Goal: Use online tool/utility: Utilize a website feature to perform a specific function

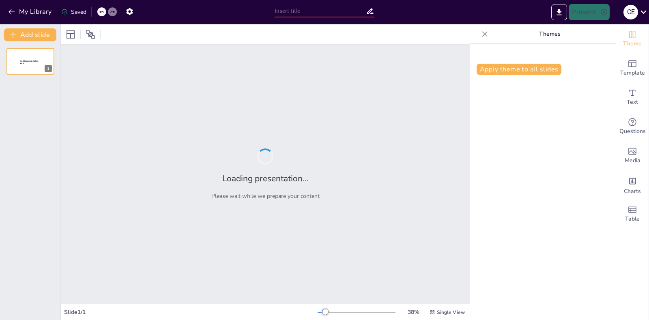
type input "**El Impacto del Diseño Instruccional en el Proceso de Aprendizaje**"
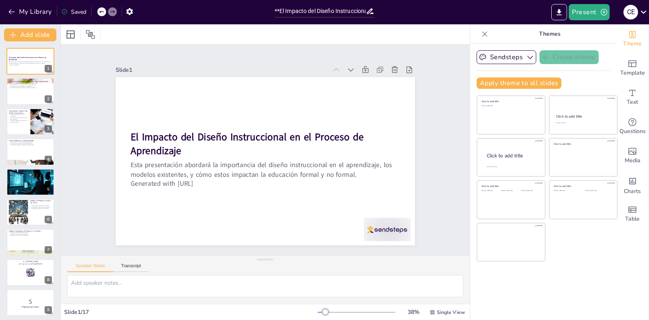
checkbox input "true"
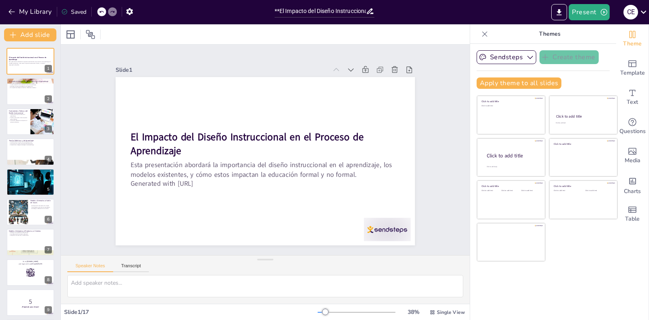
checkbox input "true"
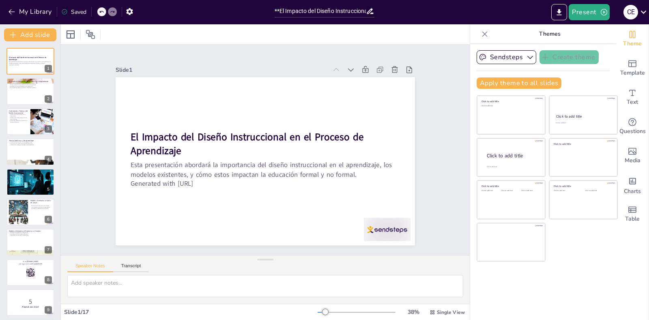
checkbox input "true"
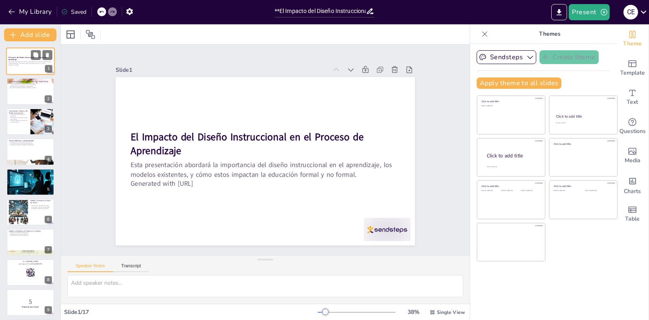
checkbox input "true"
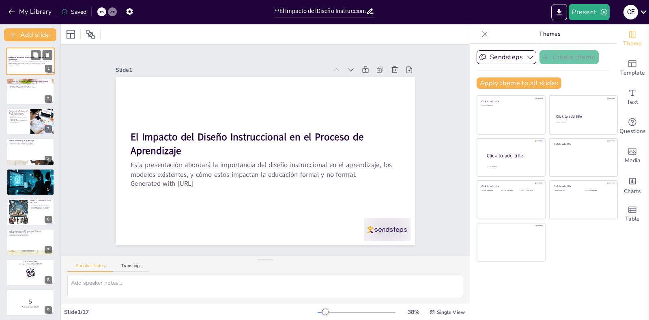
checkbox input "true"
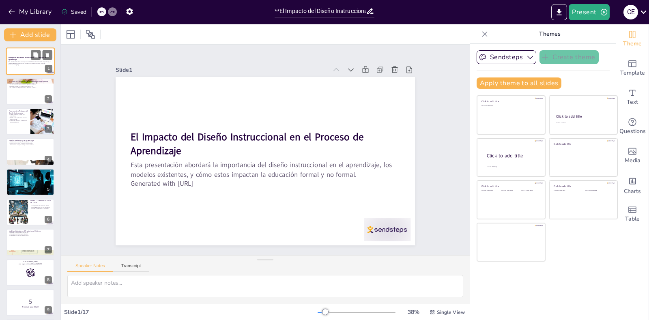
checkbox input "true"
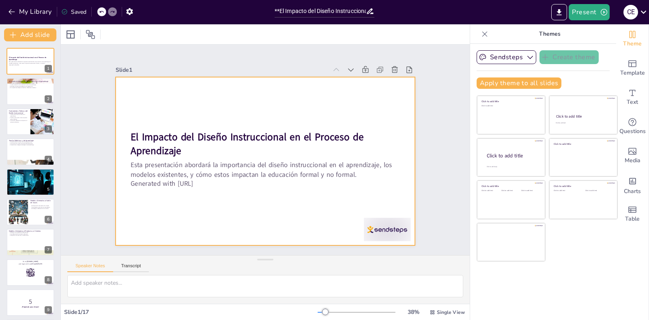
checkbox input "true"
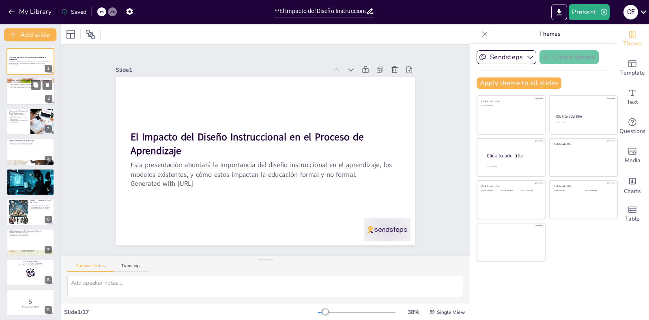
checkbox input "true"
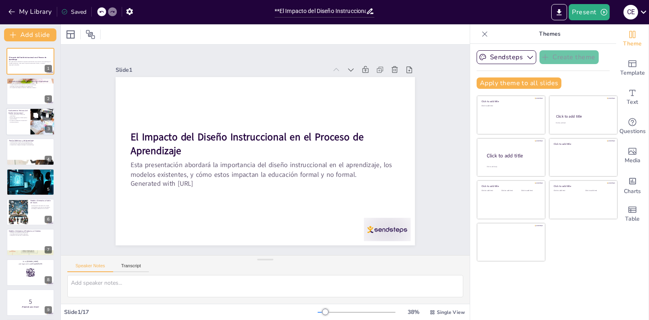
checkbox input "true"
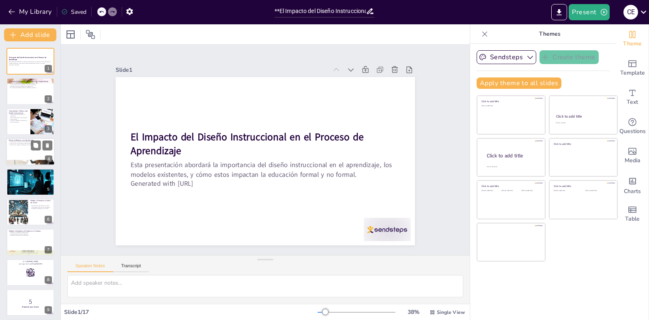
checkbox input "true"
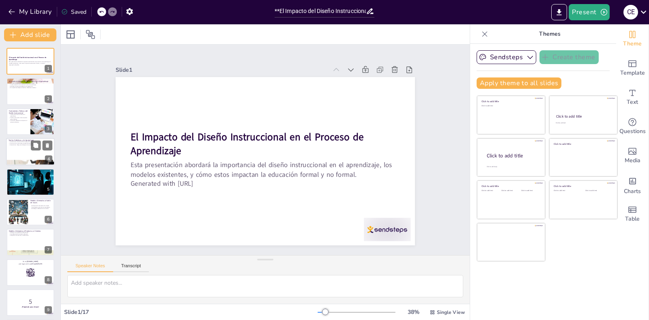
checkbox input "true"
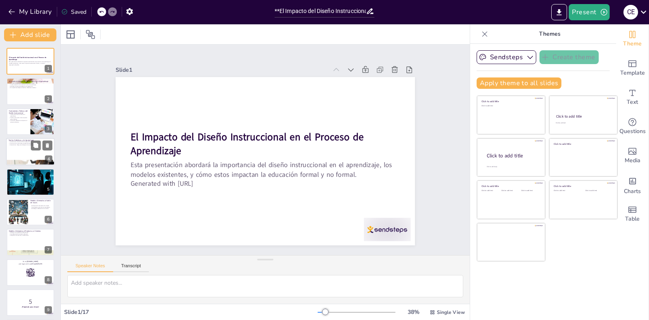
checkbox input "true"
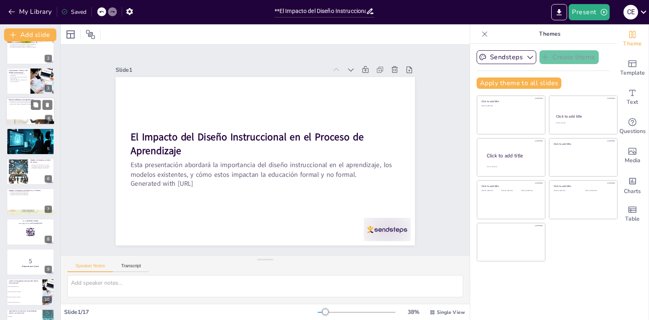
checkbox input "true"
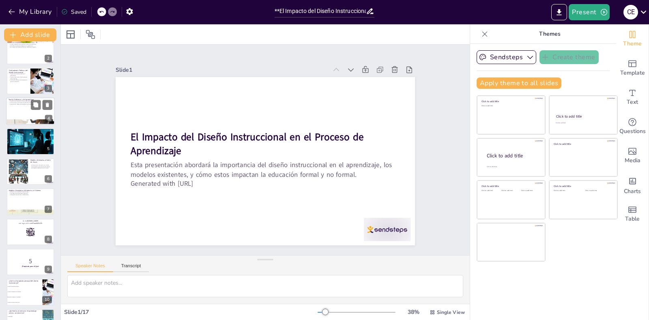
checkbox input "true"
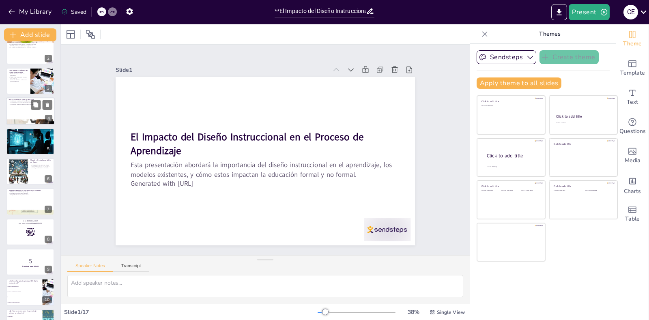
checkbox input "true"
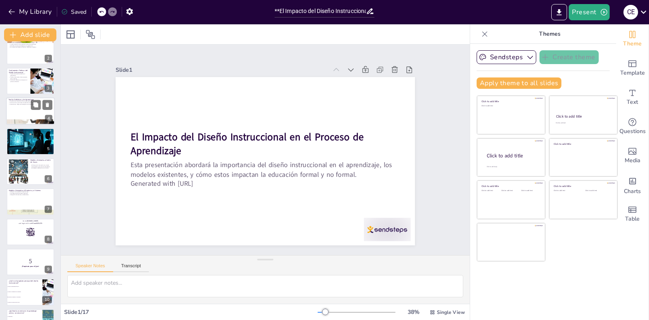
checkbox input "true"
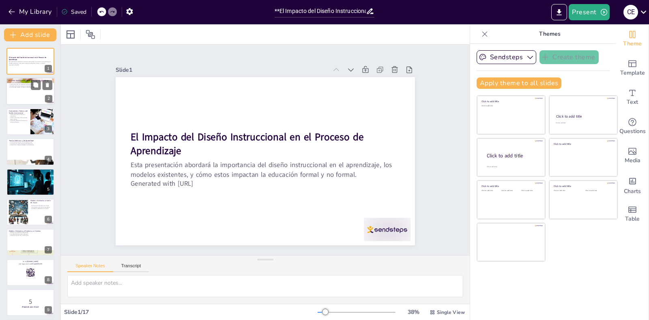
checkbox input "true"
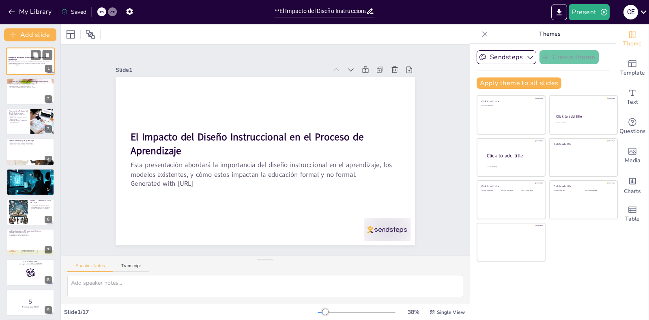
checkbox input "true"
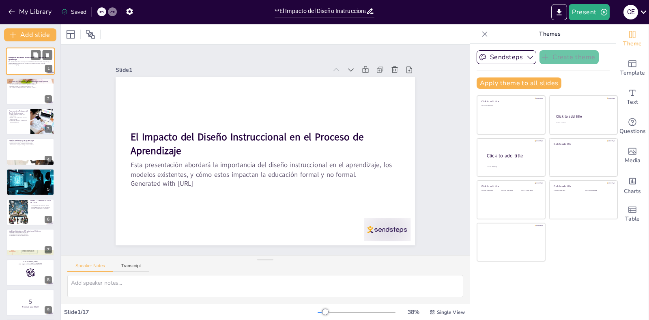
checkbox input "true"
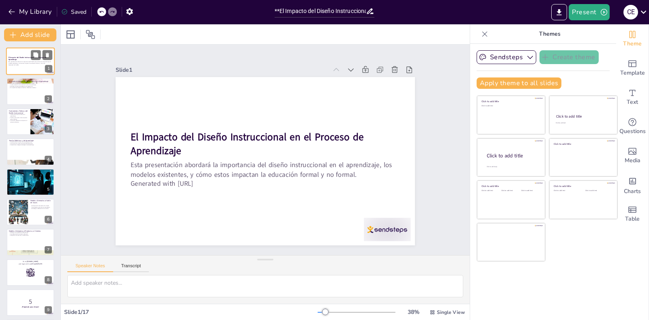
checkbox input "true"
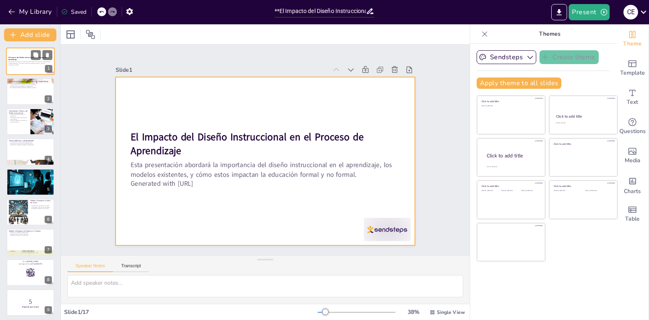
checkbox input "true"
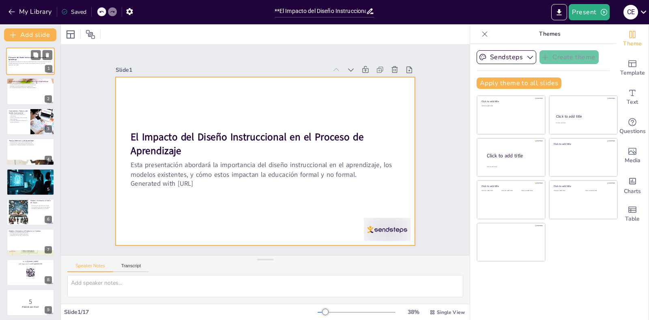
checkbox input "true"
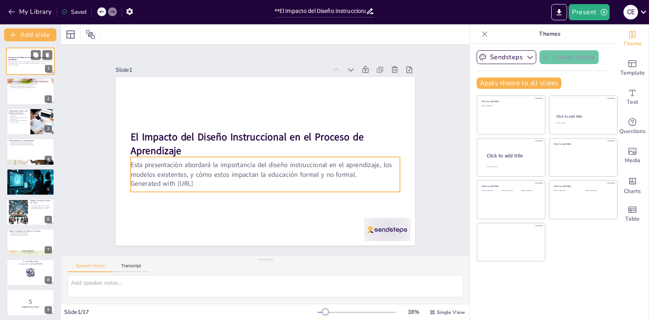
click at [24, 62] on p "Esta presentación abordará la importancia del diseño instruccional en el aprend…" at bounding box center [31, 62] width 44 height 3
checkbox input "true"
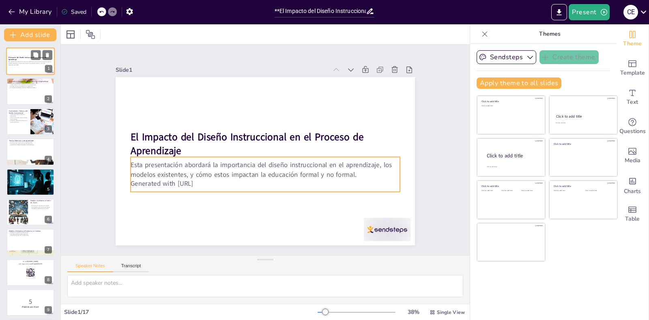
checkbox input "true"
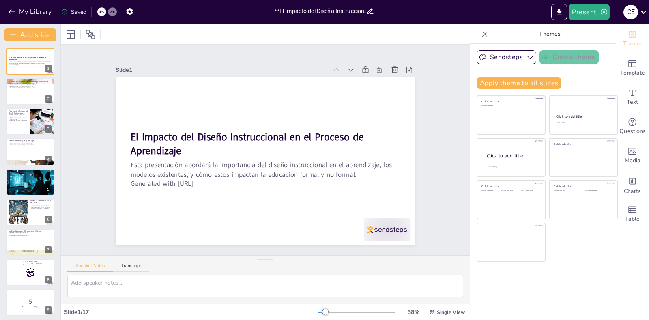
checkbox input "true"
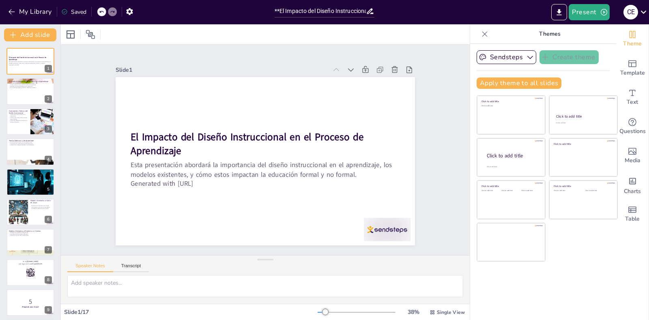
checkbox input "true"
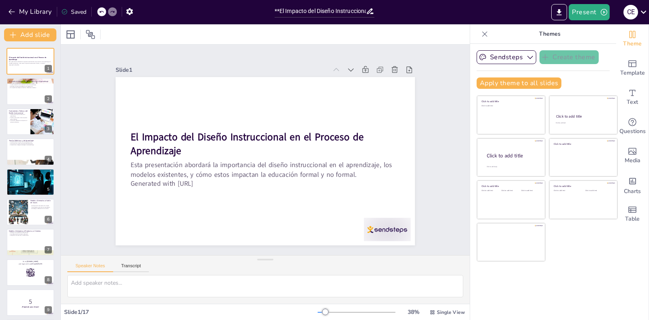
checkbox input "true"
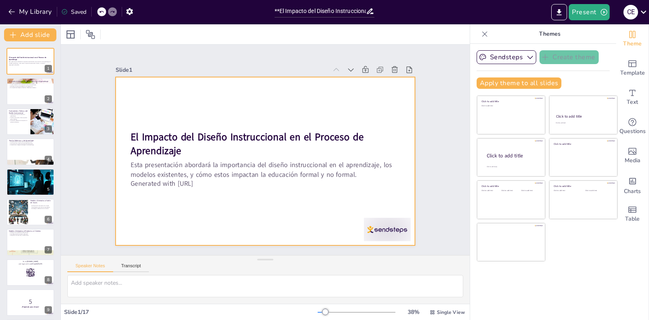
checkbox input "true"
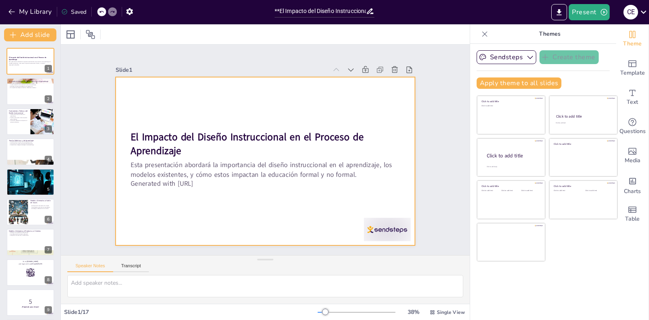
checkbox input "true"
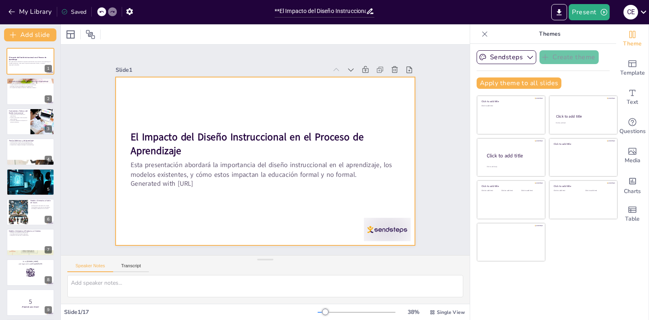
checkbox input "true"
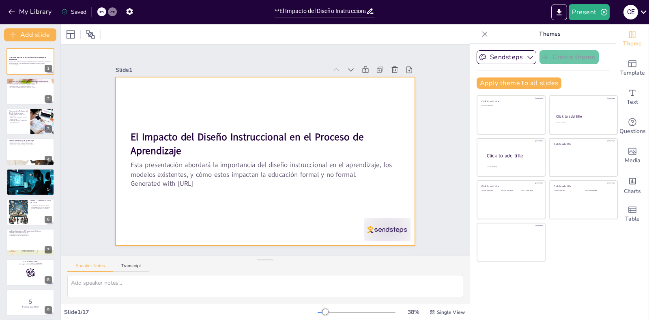
checkbox input "true"
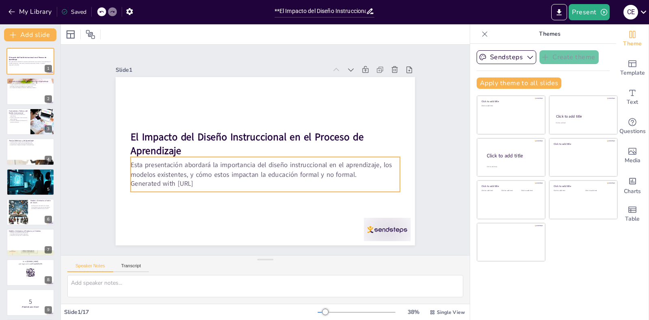
checkbox input "true"
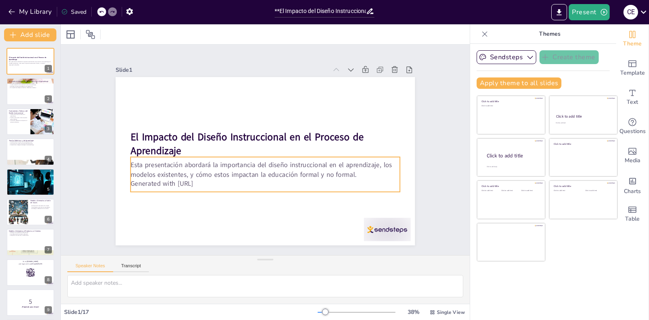
checkbox input "true"
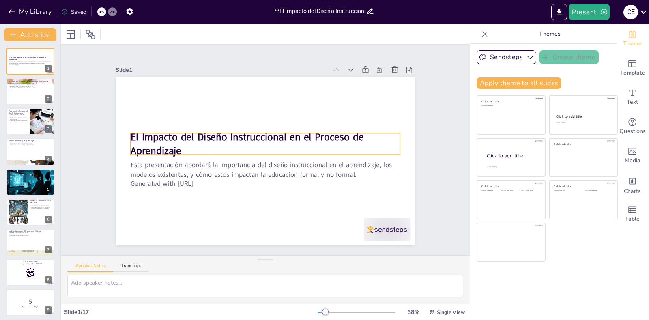
checkbox input "true"
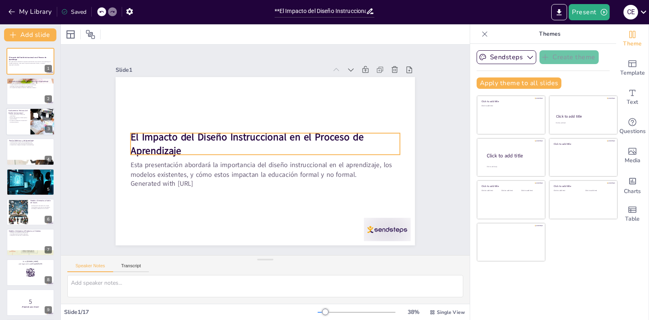
checkbox input "true"
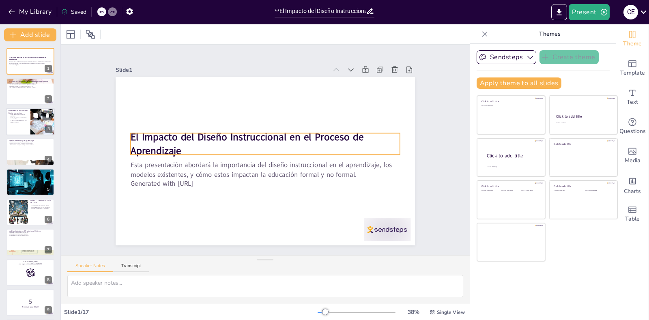
checkbox input "true"
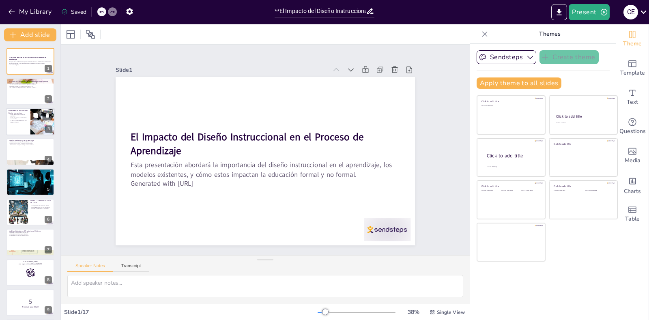
checkbox input "true"
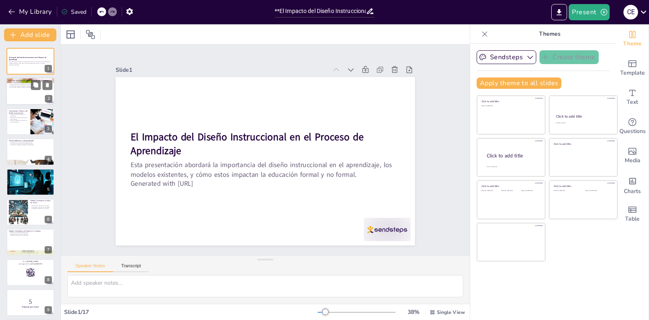
checkbox input "true"
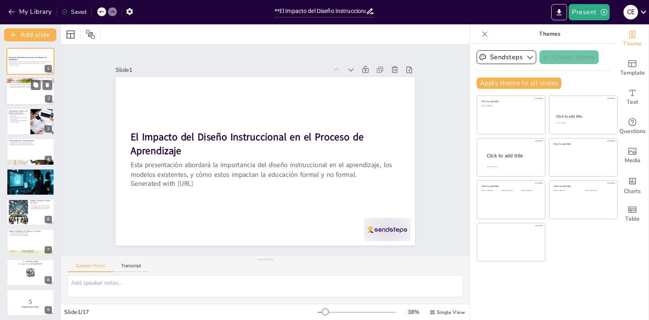
checkbox input "true"
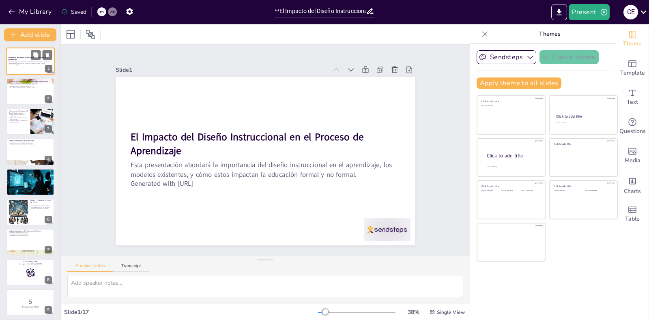
checkbox input "true"
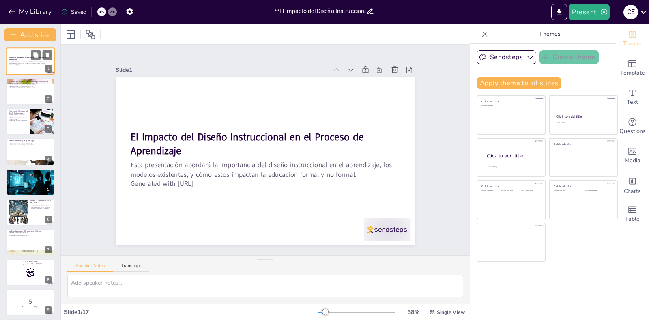
checkbox input "true"
click at [27, 93] on div at bounding box center [30, 92] width 49 height 28
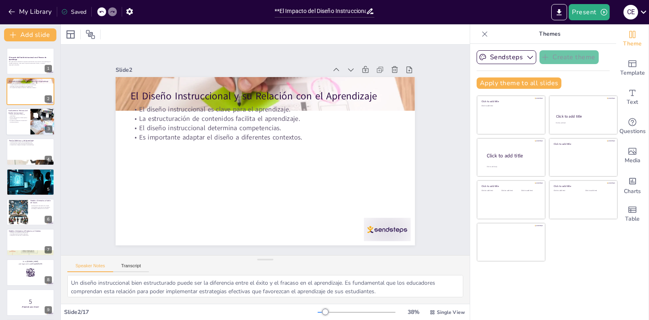
click at [29, 117] on div at bounding box center [30, 122] width 49 height 28
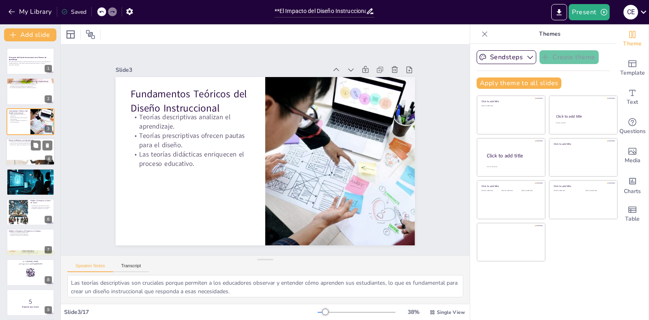
click at [29, 143] on p "Constructivismo promueve el aprendizaje activo." at bounding box center [31, 144] width 44 height 2
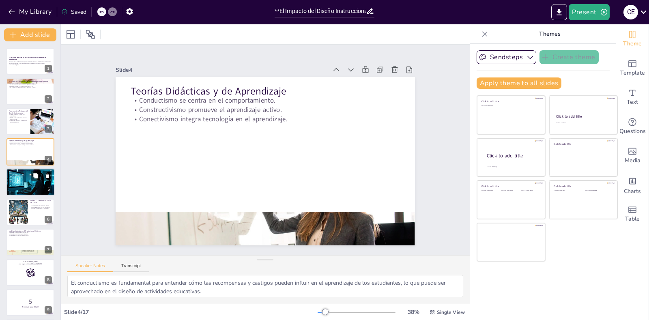
click at [29, 178] on div at bounding box center [30, 182] width 53 height 28
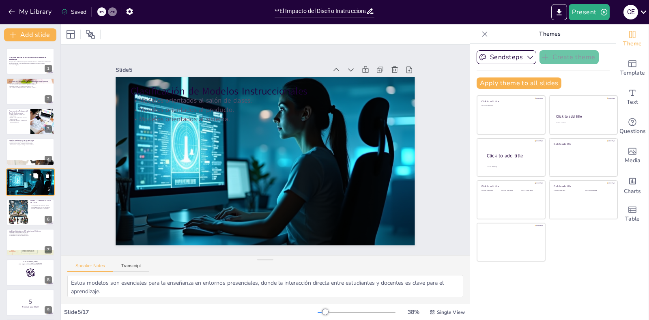
scroll to position [1, 0]
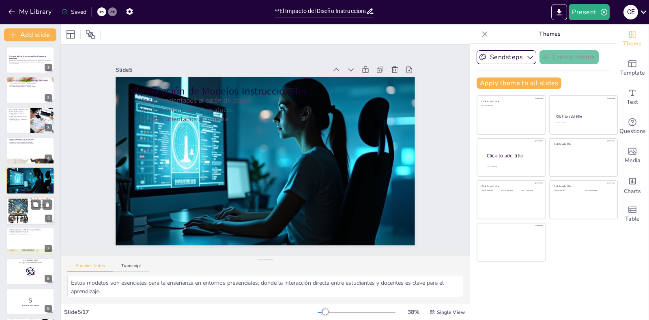
click at [24, 214] on div at bounding box center [18, 211] width 26 height 25
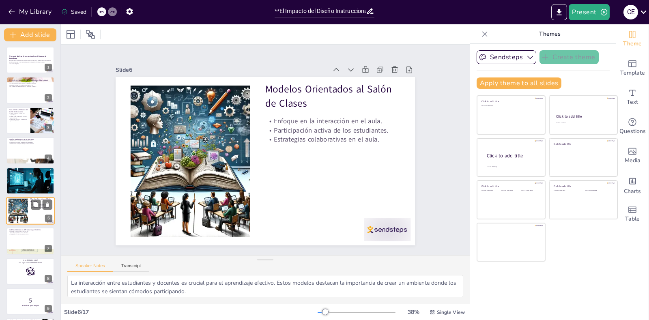
scroll to position [31, 0]
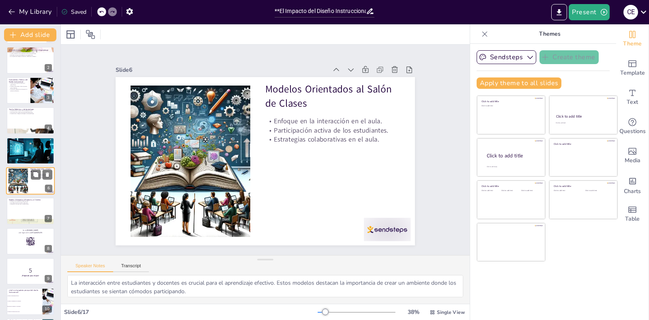
click at [24, 214] on div at bounding box center [30, 210] width 48 height 27
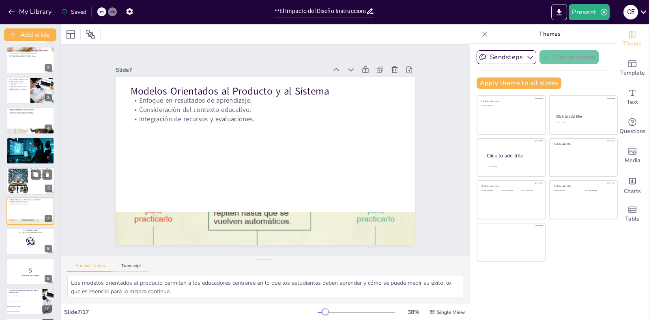
scroll to position [61, 0]
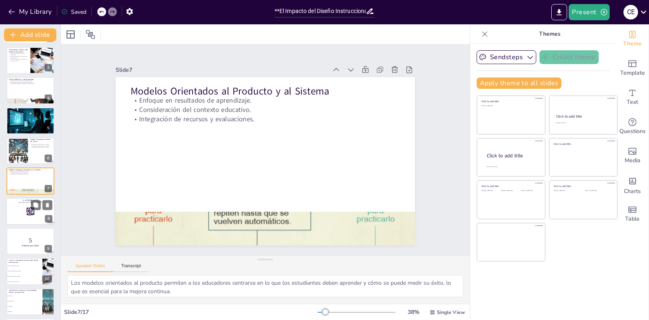
click at [23, 214] on div at bounding box center [30, 211] width 49 height 28
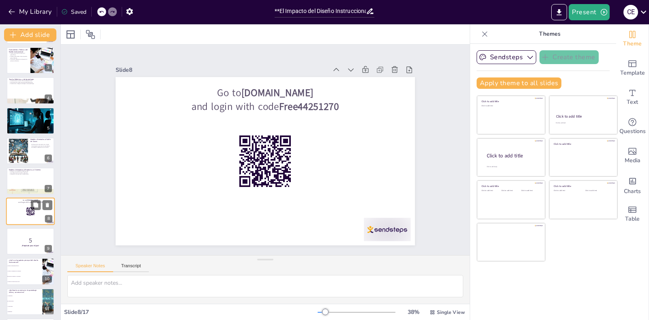
scroll to position [92, 0]
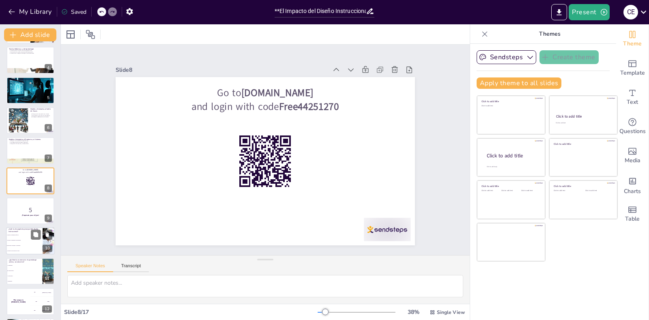
click at [24, 239] on li "Evaluar el rendimiento del estudiante." at bounding box center [24, 240] width 36 height 5
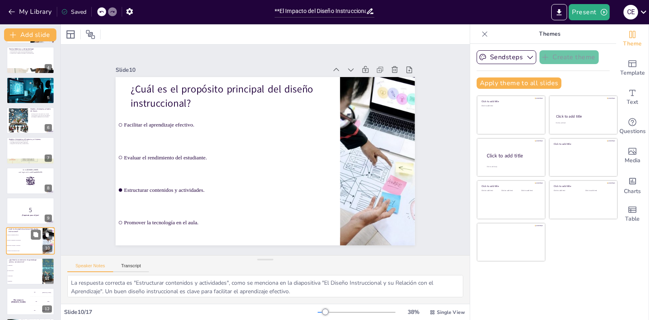
scroll to position [152, 0]
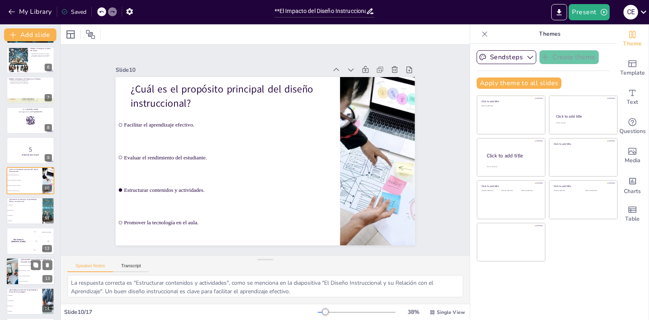
click at [30, 278] on li "Modelo orientado al sistema." at bounding box center [36, 275] width 36 height 5
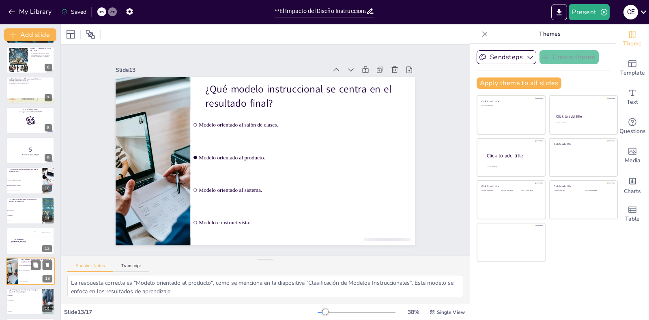
scroll to position [242, 0]
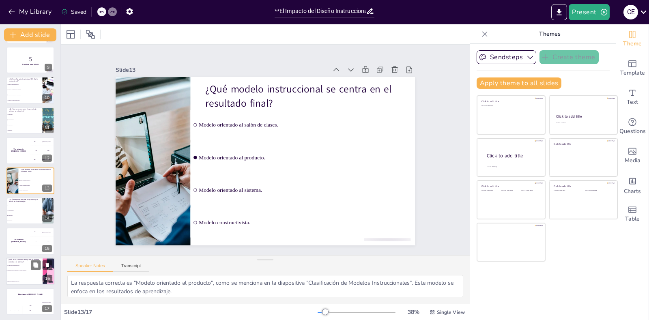
click at [21, 270] on span "Considera todos los elementos del proceso educativo." at bounding box center [24, 270] width 35 height 1
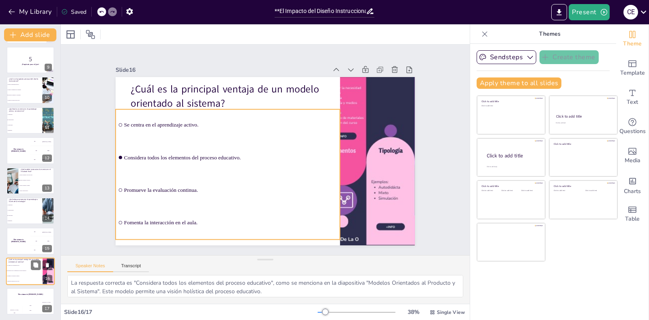
scroll to position [244, 0]
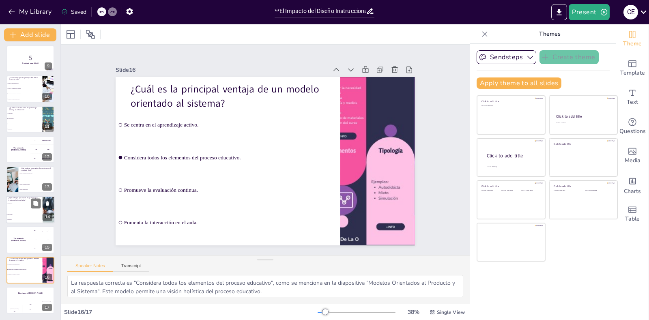
click at [19, 219] on span "Humanismo." at bounding box center [24, 219] width 35 height 1
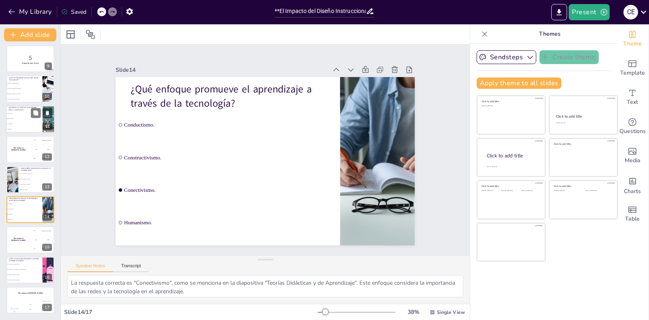
click at [8, 118] on li "Constructivismo." at bounding box center [24, 118] width 36 height 5
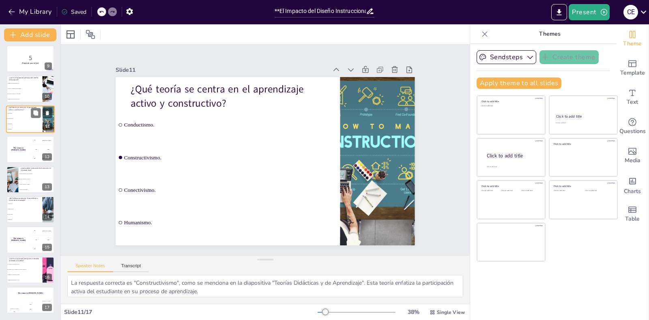
scroll to position [182, 0]
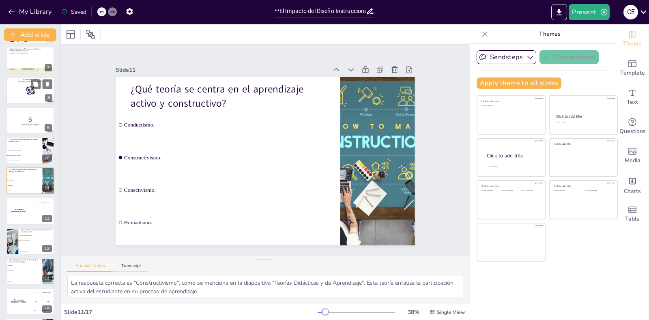
click at [22, 87] on div at bounding box center [30, 91] width 49 height 28
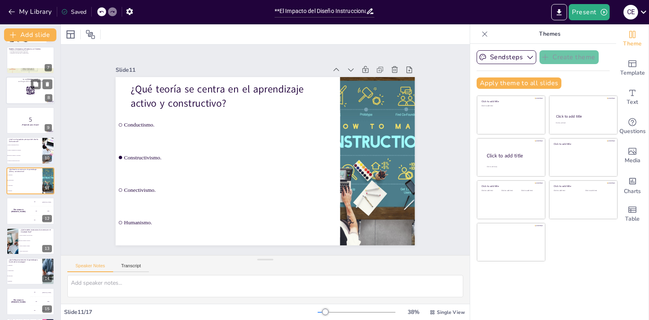
scroll to position [92, 0]
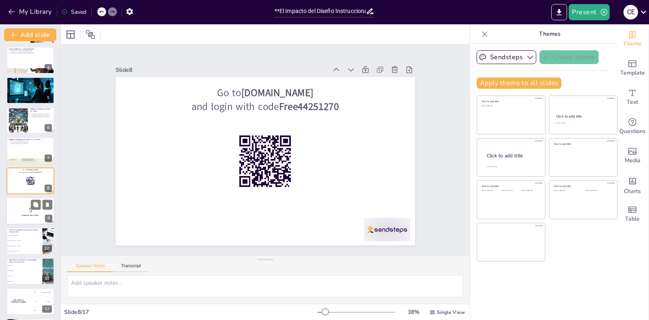
click at [20, 211] on p "5" at bounding box center [31, 210] width 44 height 9
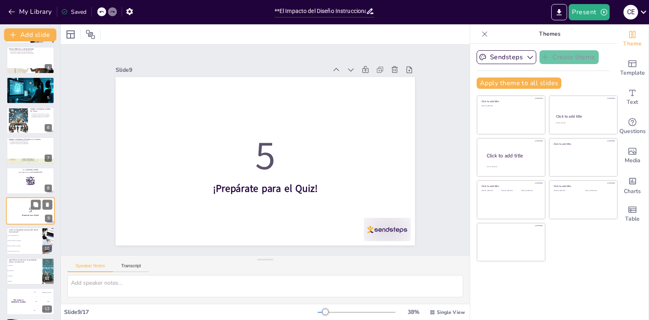
scroll to position [122, 0]
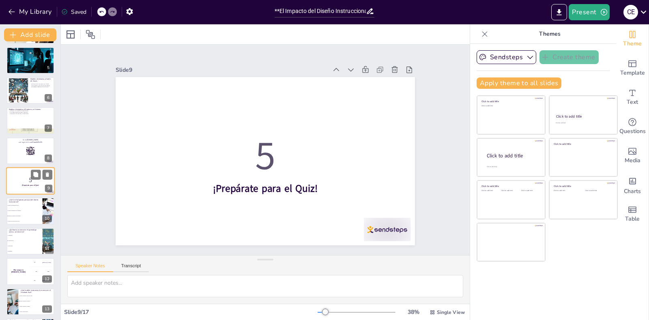
click at [20, 211] on li "Evaluar el rendimiento del estudiante." at bounding box center [24, 210] width 36 height 5
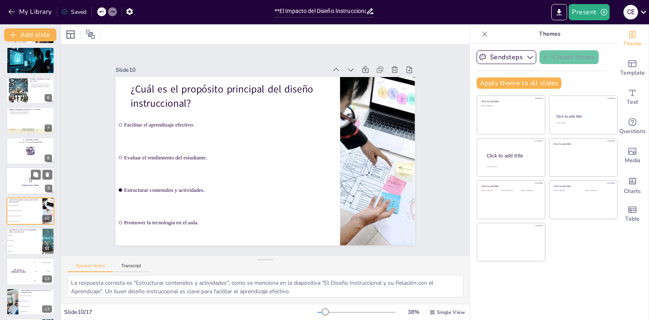
scroll to position [152, 0]
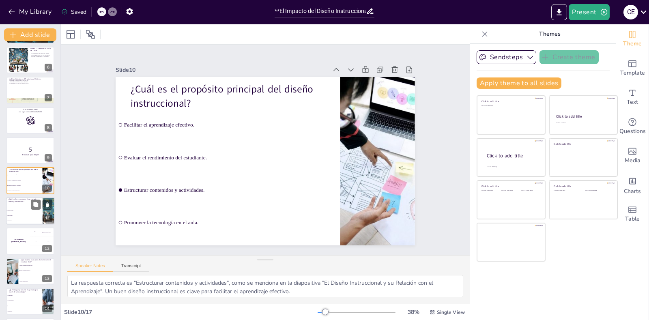
click at [14, 212] on li "Constructivismo." at bounding box center [24, 210] width 36 height 5
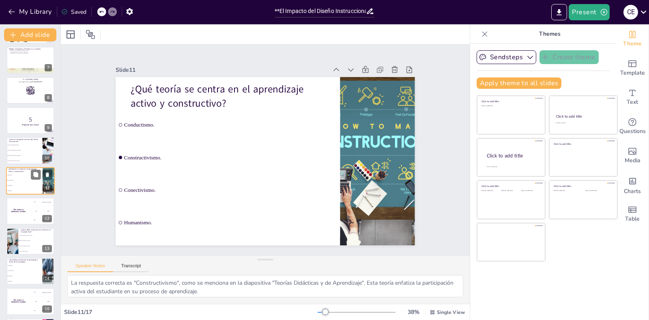
click at [14, 212] on div "The winner is [PERSON_NAME]" at bounding box center [18, 210] width 24 height 27
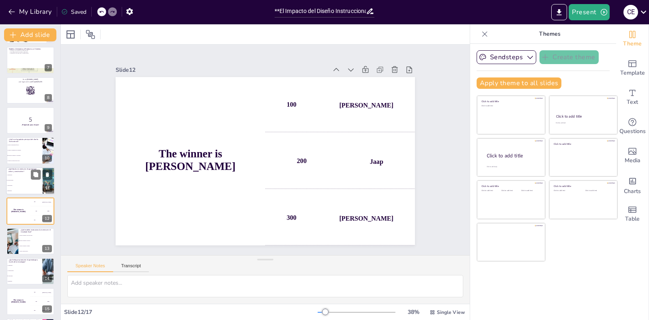
scroll to position [212, 0]
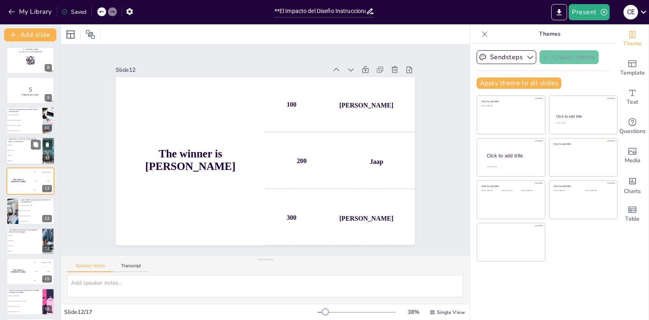
click at [14, 212] on div at bounding box center [13, 211] width 48 height 27
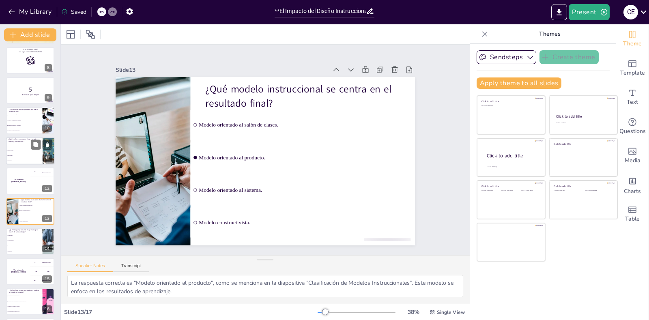
scroll to position [242, 0]
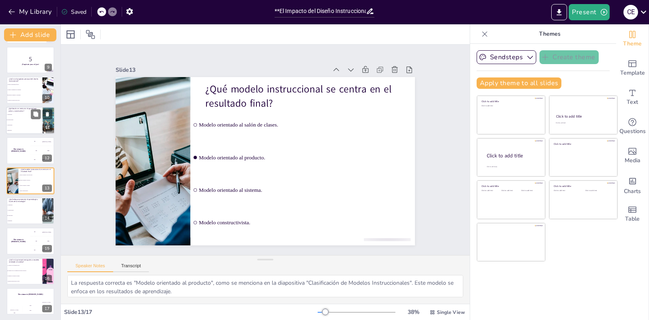
click at [14, 212] on li "Constructivismo." at bounding box center [24, 210] width 36 height 5
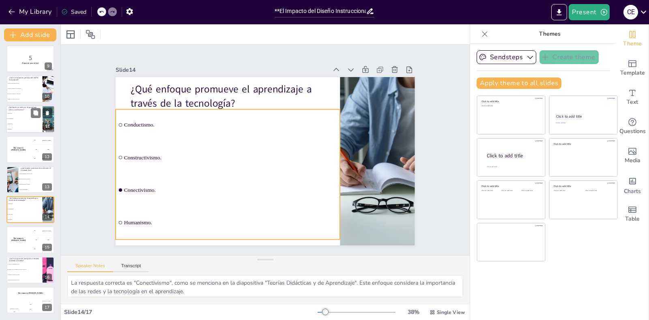
click at [14, 212] on li "Conectivismo." at bounding box center [24, 214] width 36 height 5
click at [20, 205] on li "Conductismo." at bounding box center [24, 203] width 36 height 5
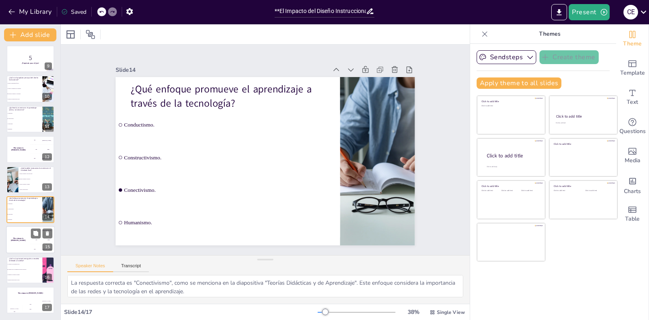
click at [21, 241] on div "The winner is [PERSON_NAME]" at bounding box center [18, 240] width 24 height 28
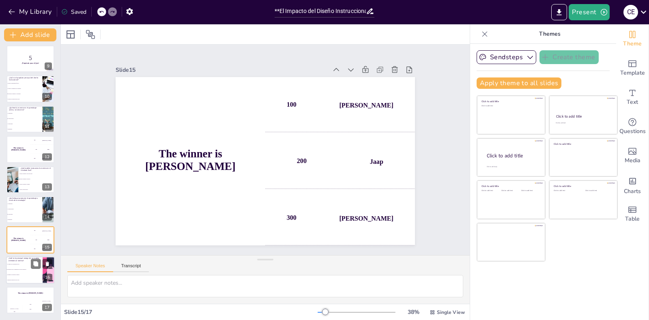
click at [21, 272] on li "Promueve la evaluación continua." at bounding box center [24, 274] width 36 height 5
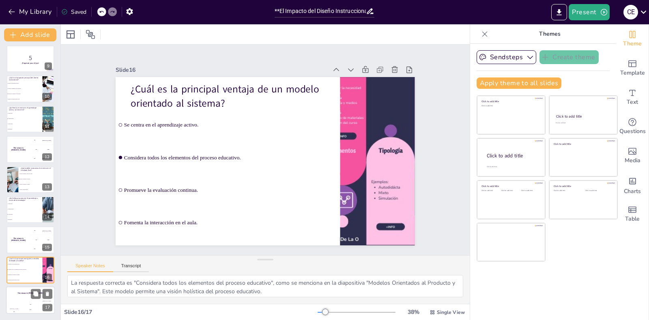
click at [21, 296] on div "The winner is [PERSON_NAME]" at bounding box center [30, 293] width 49 height 14
